Goal: Find specific page/section: Find specific page/section

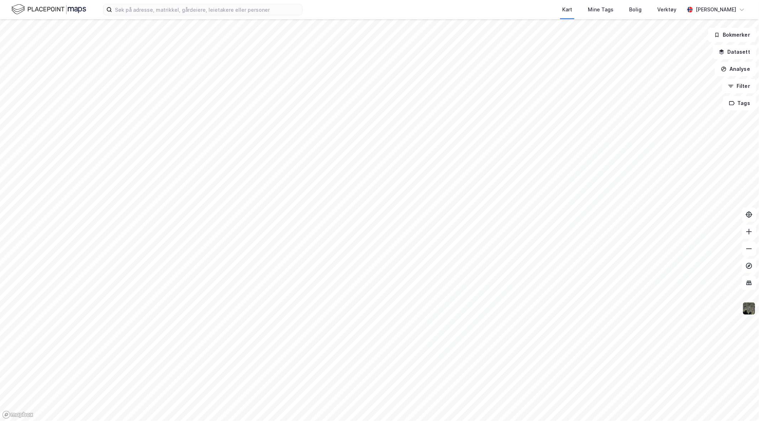
click at [745, 307] on img at bounding box center [749, 309] width 14 height 14
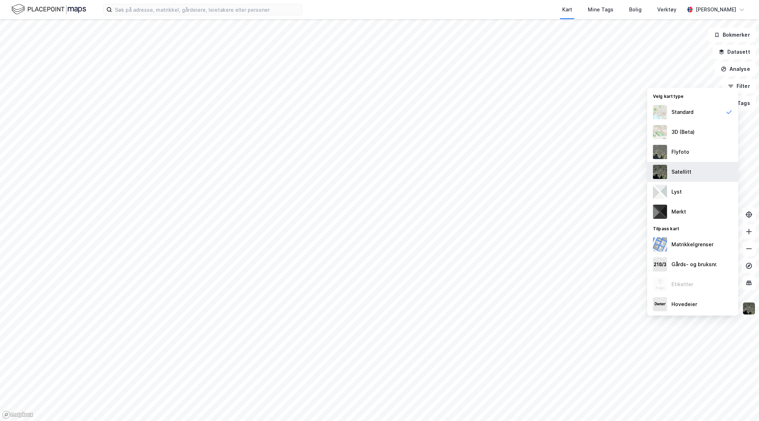
click at [668, 176] on div "Satellitt" at bounding box center [692, 172] width 91 height 20
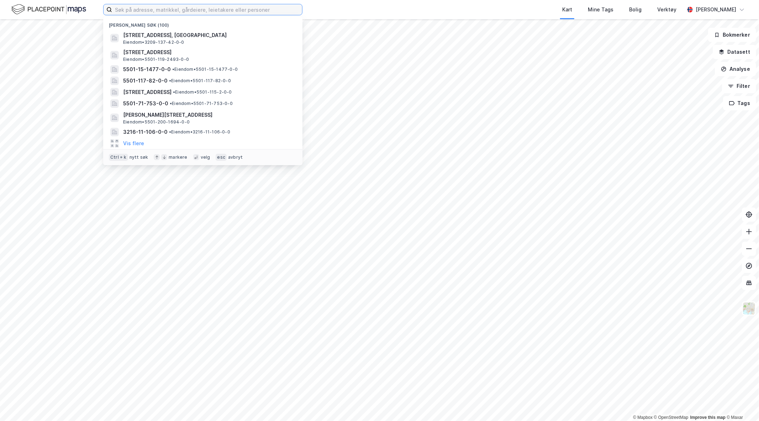
click at [136, 9] on input at bounding box center [207, 9] width 190 height 11
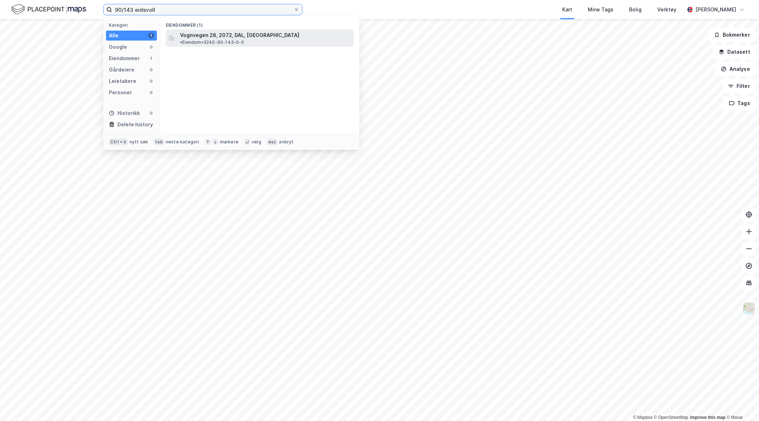
type input "90/143 eidsvoll"
click at [238, 33] on span "Vognvegen 28, 2072, DAL, [GEOGRAPHIC_DATA]" at bounding box center [239, 35] width 119 height 9
